Goal: Task Accomplishment & Management: Use online tool/utility

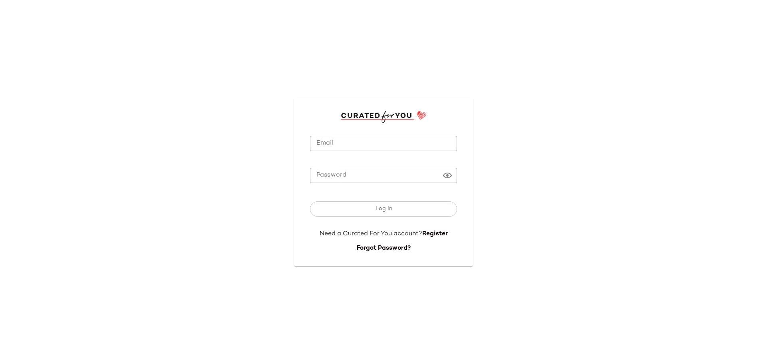
type input "**********"
click at [375, 144] on input "**********" at bounding box center [383, 144] width 147 height 16
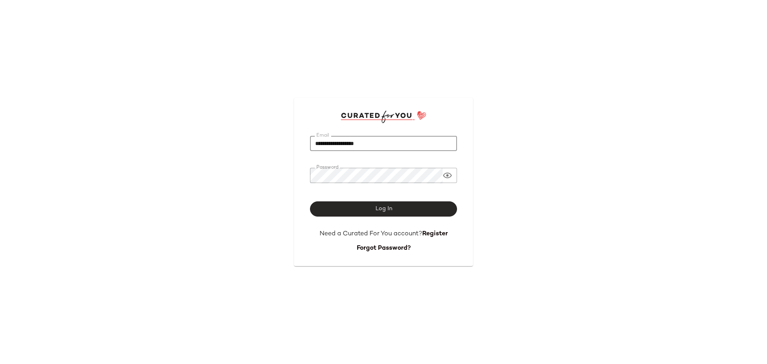
click at [408, 211] on button "Log In" at bounding box center [383, 208] width 147 height 15
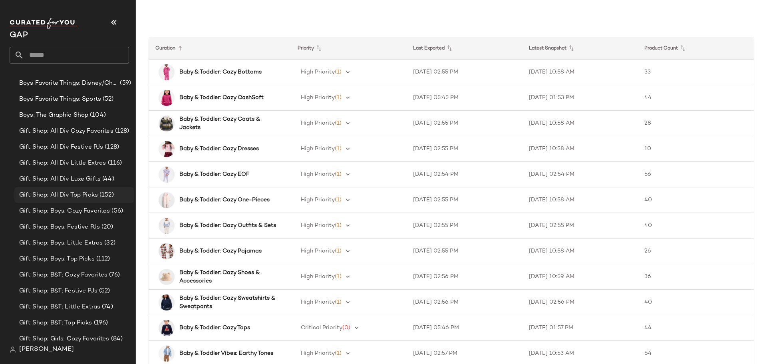
scroll to position [360, 0]
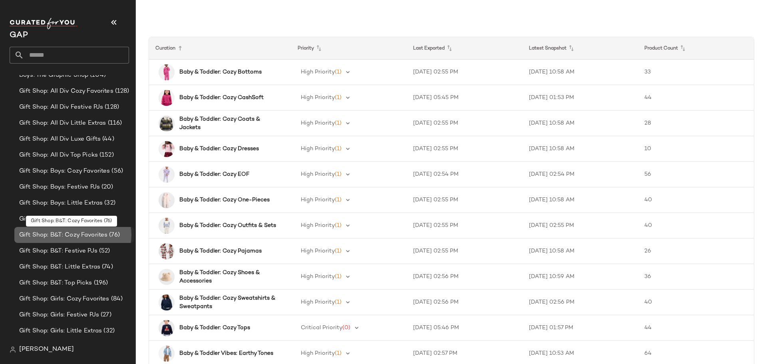
click at [62, 237] on span "Gift Shop: B&T: Cozy Favorites" at bounding box center [63, 235] width 88 height 9
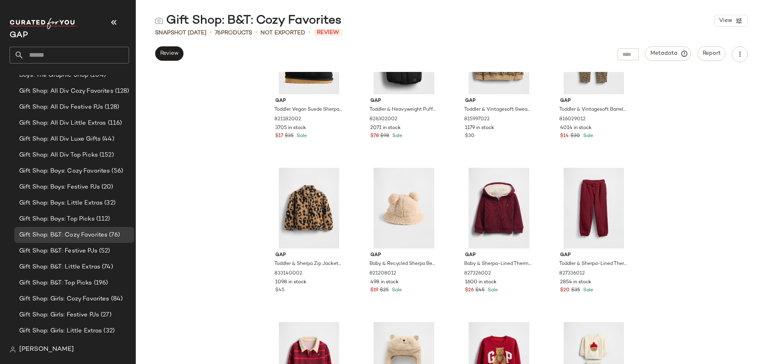
scroll to position [2520, 0]
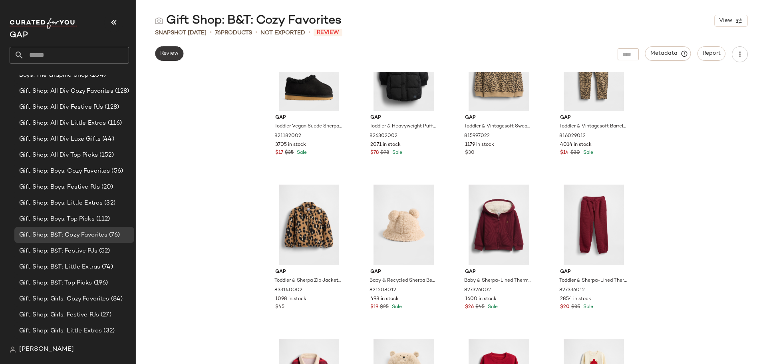
click at [179, 53] on span "Review" at bounding box center [169, 53] width 19 height 6
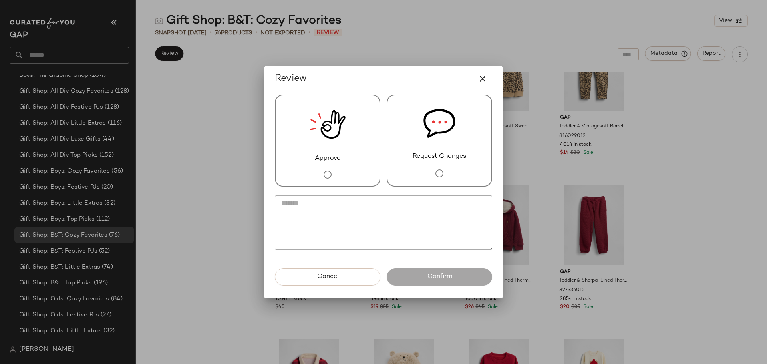
click at [321, 144] on img at bounding box center [328, 124] width 36 height 58
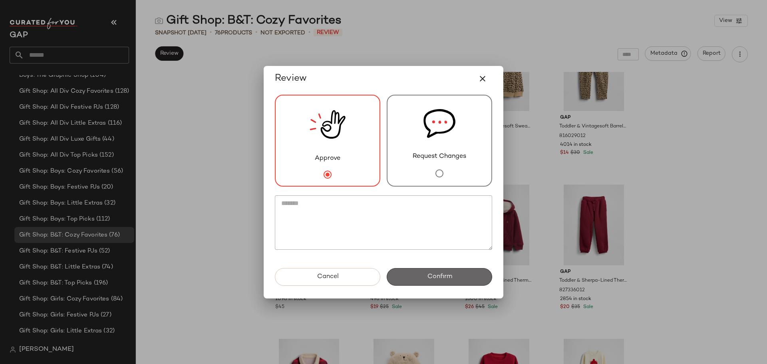
click at [409, 274] on button "Confirm" at bounding box center [439, 277] width 105 height 18
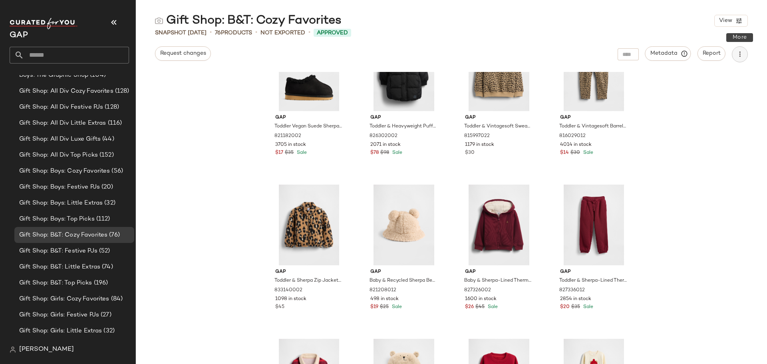
click at [738, 61] on button "button" at bounding box center [740, 54] width 16 height 16
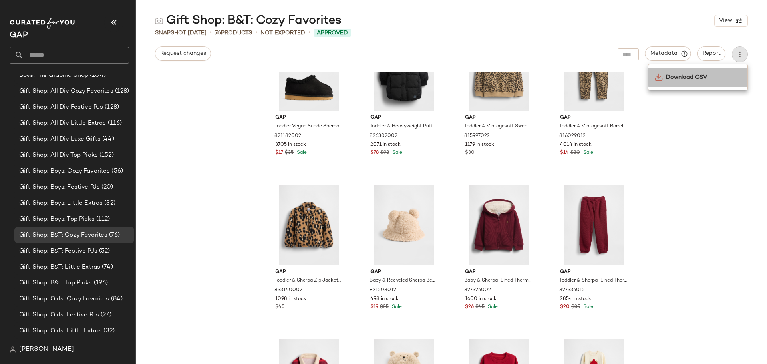
click at [715, 78] on span "Download CSV" at bounding box center [703, 77] width 75 height 8
click at [82, 255] on span "Gift Shop: B&T: Festive PJs" at bounding box center [58, 251] width 78 height 9
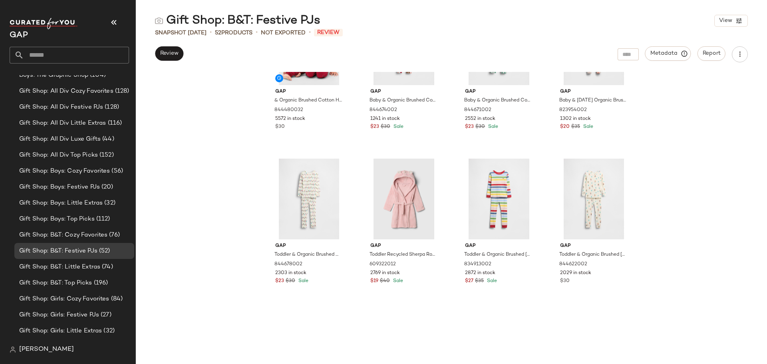
scroll to position [1715, 0]
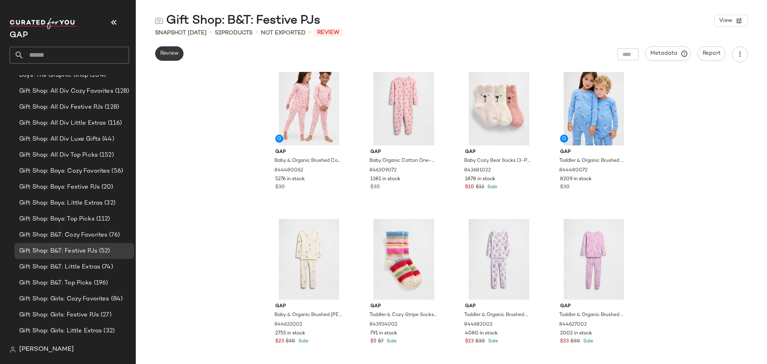
click at [174, 54] on span "Review" at bounding box center [169, 53] width 19 height 6
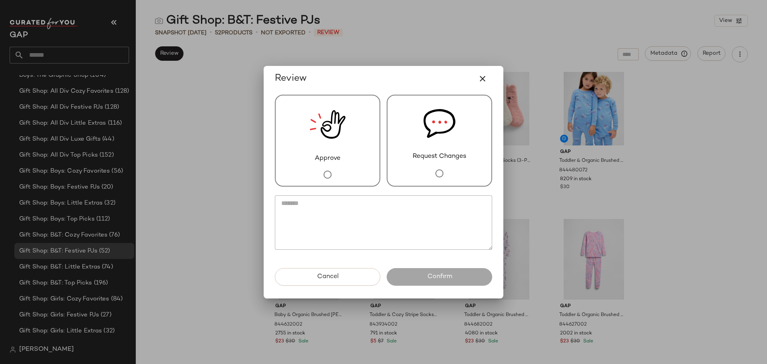
click at [418, 172] on div "Request Changes" at bounding box center [439, 141] width 105 height 92
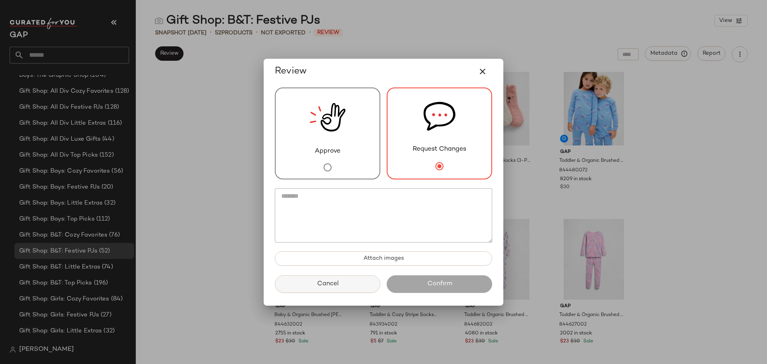
click at [364, 289] on button "Cancel" at bounding box center [327, 284] width 105 height 18
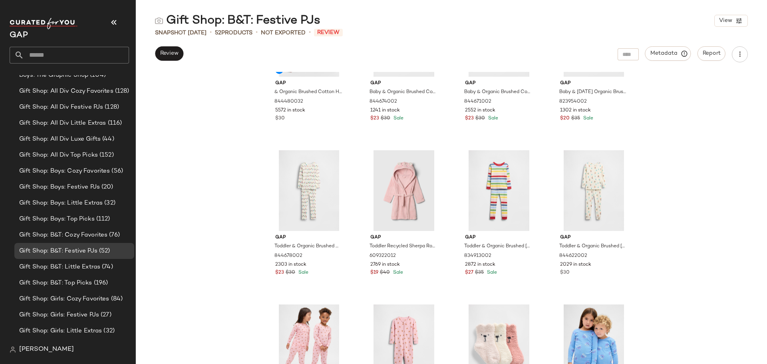
scroll to position [1275, 0]
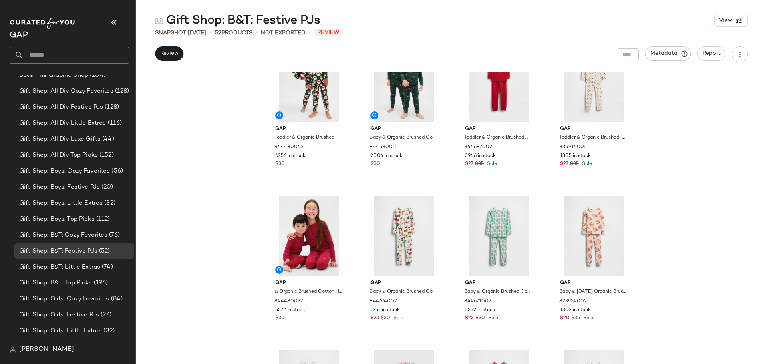
click at [154, 56] on div "Review Metadata Report" at bounding box center [451, 54] width 631 height 16
click at [160, 55] on span "Review" at bounding box center [169, 53] width 19 height 6
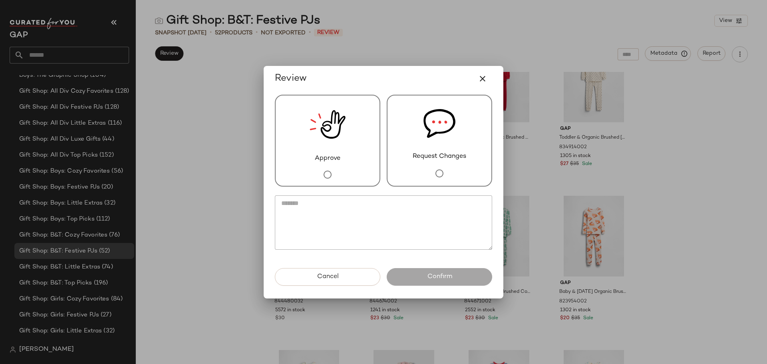
click at [386, 166] on div "Approve Request Changes" at bounding box center [383, 141] width 217 height 92
click at [362, 174] on div "Approve" at bounding box center [327, 141] width 105 height 92
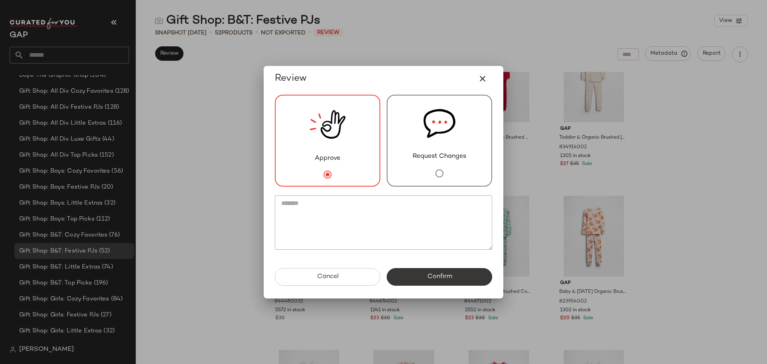
click at [468, 283] on button "Confirm" at bounding box center [439, 277] width 105 height 18
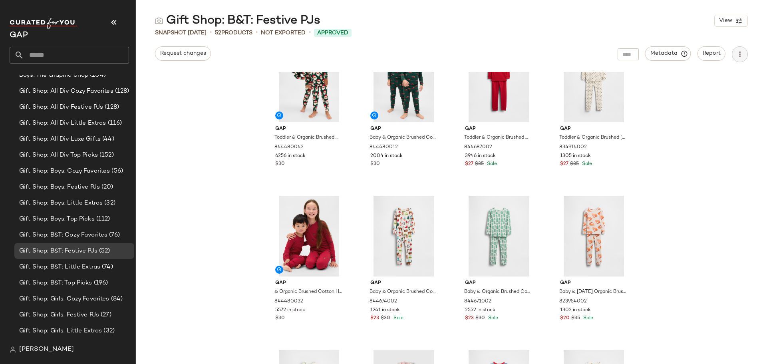
click at [742, 56] on icon "button" at bounding box center [740, 54] width 8 height 8
click at [722, 74] on span "Download CSV" at bounding box center [703, 77] width 75 height 8
click at [90, 266] on span "Gift Shop: B&T: Little Extras" at bounding box center [59, 267] width 81 height 9
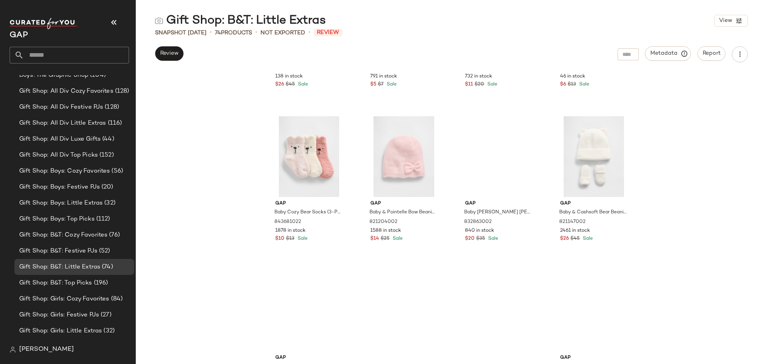
scroll to position [2640, 0]
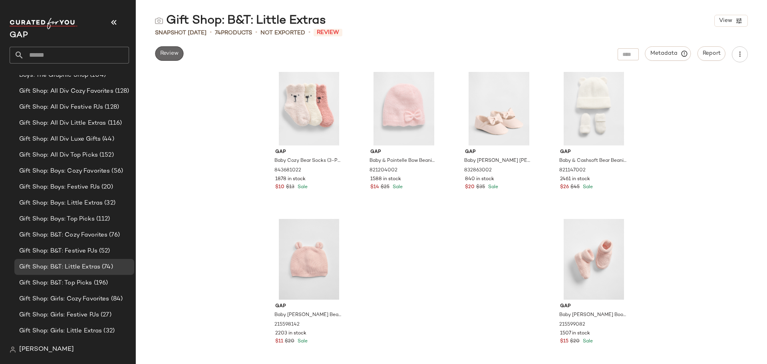
click at [175, 58] on button "Review" at bounding box center [169, 53] width 28 height 14
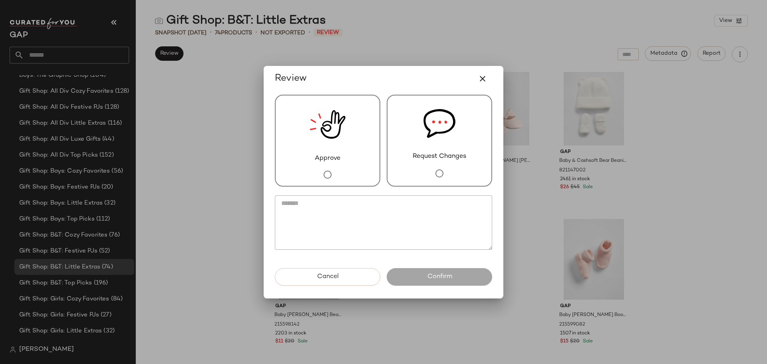
click at [359, 155] on div "Approve" at bounding box center [327, 141] width 105 height 92
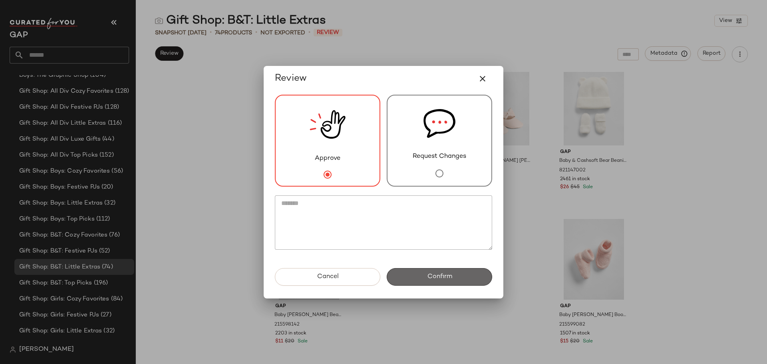
click at [436, 276] on span "Confirm" at bounding box center [439, 277] width 25 height 8
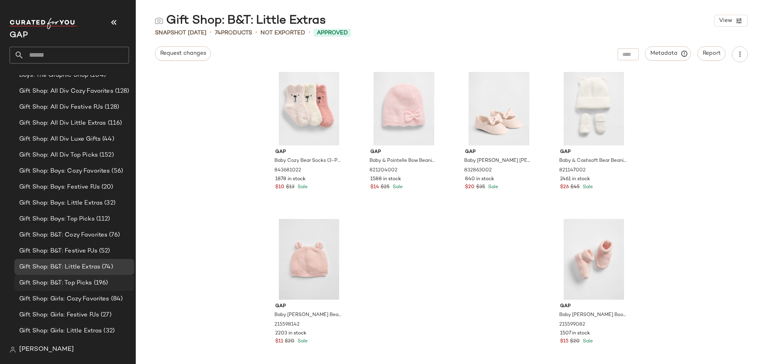
click at [88, 284] on span "Gift Shop: B&T: Top Picks" at bounding box center [55, 282] width 73 height 9
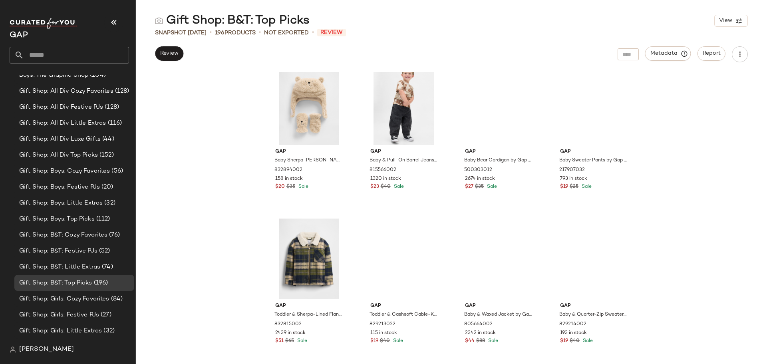
scroll to position [7267, 0]
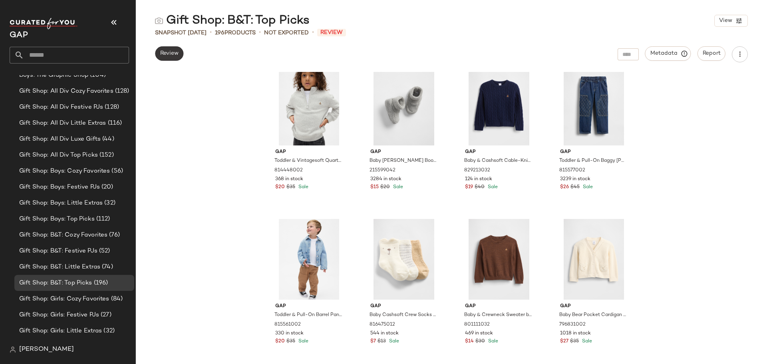
click at [173, 56] on span "Review" at bounding box center [169, 53] width 19 height 6
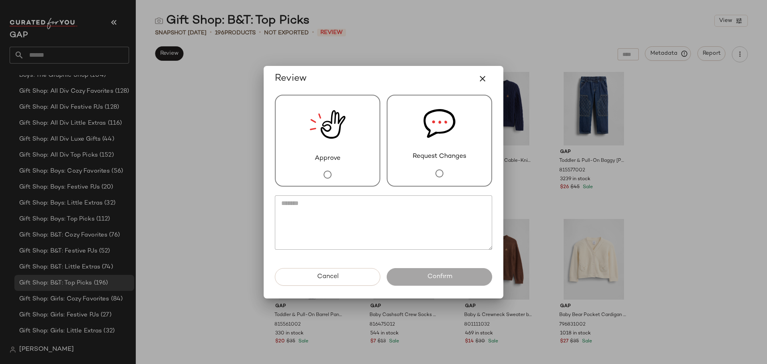
click at [342, 170] on div "Approve" at bounding box center [327, 141] width 105 height 92
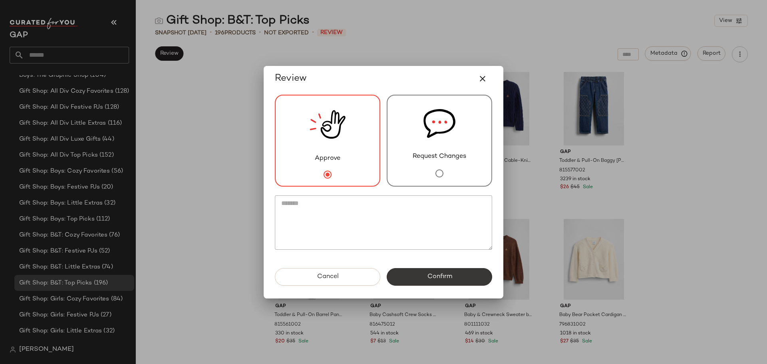
click at [436, 277] on span "Confirm" at bounding box center [439, 277] width 25 height 8
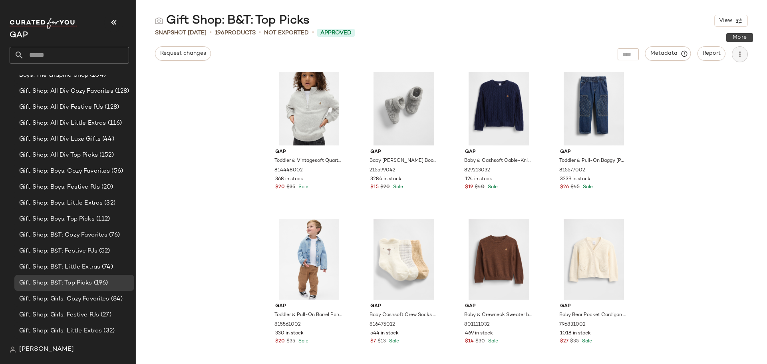
click at [738, 57] on icon "button" at bounding box center [740, 54] width 8 height 8
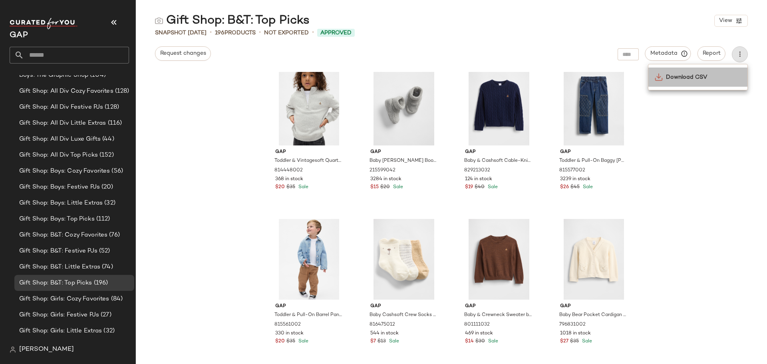
click at [718, 77] on span "Download CSV" at bounding box center [703, 77] width 75 height 8
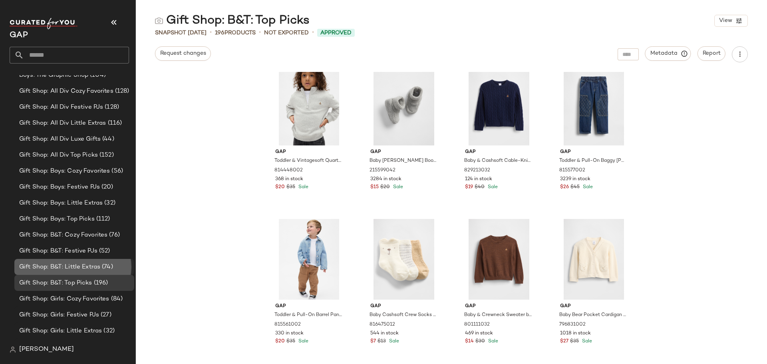
click at [88, 269] on span "Gift Shop: B&T: Little Extras" at bounding box center [59, 267] width 81 height 9
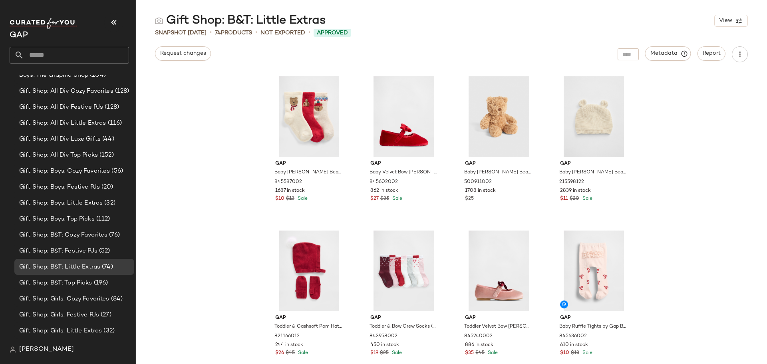
click at [739, 216] on div "Gap Baby [PERSON_NAME] Bear Socks (3-Pack) by Gap Cozy Bear Size 3-6 M 84558700…" at bounding box center [451, 218] width 631 height 292
click at [737, 56] on icon "button" at bounding box center [740, 54] width 8 height 8
click at [711, 74] on span "Download CSV" at bounding box center [703, 77] width 75 height 8
